Goal: Task Accomplishment & Management: Manage account settings

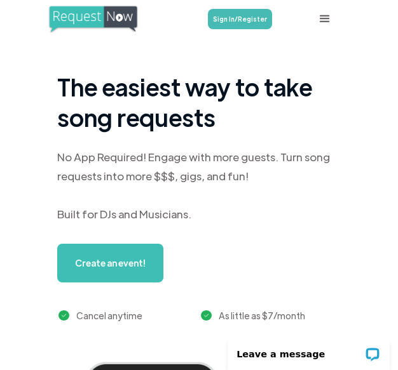
click at [319, 15] on div "menu" at bounding box center [324, 18] width 15 height 15
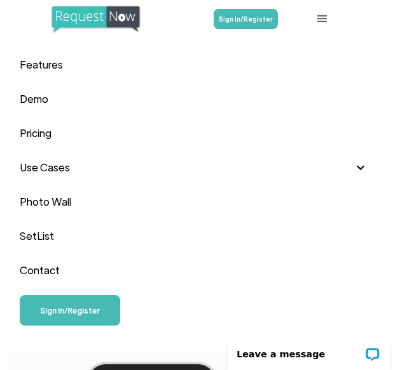
click at [233, 4] on div "Sign In/Register" at bounding box center [199, 19] width 358 height 38
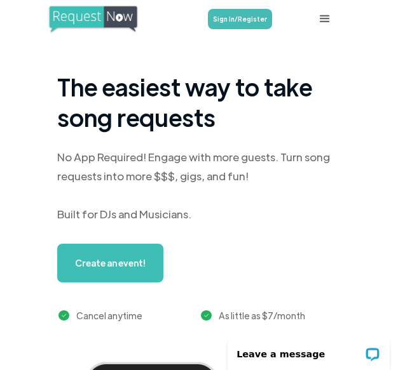
click at [222, 25] on link "Sign In/Register" at bounding box center [240, 19] width 64 height 20
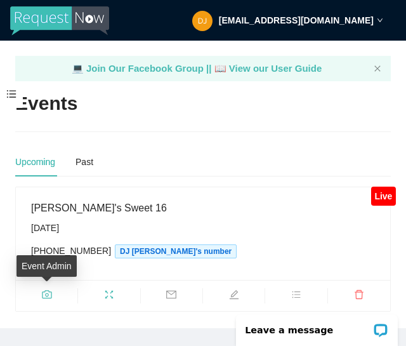
click at [52, 297] on span "camera" at bounding box center [47, 297] width 62 height 14
